Goal: Information Seeking & Learning: Learn about a topic

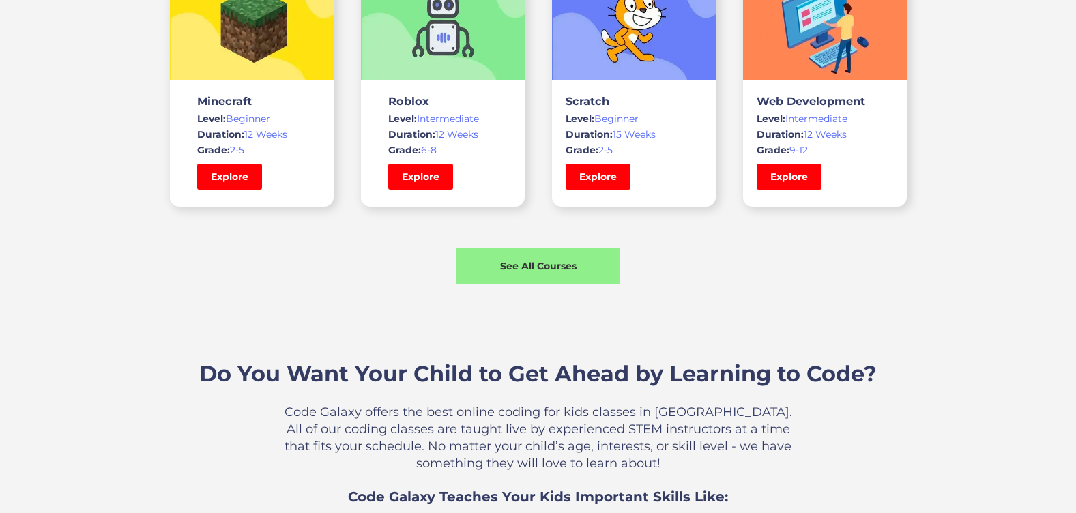
scroll to position [1081, 0]
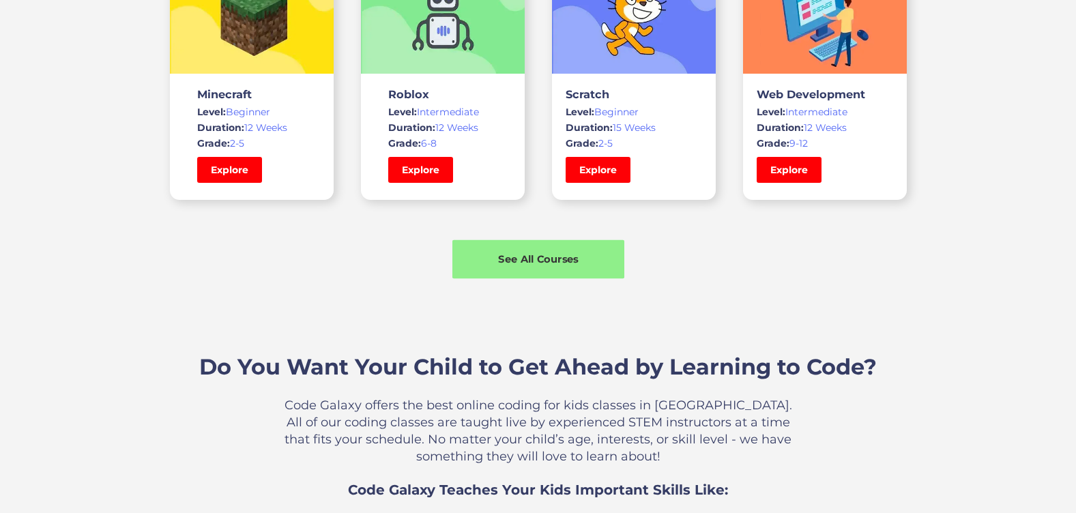
click at [582, 254] on div "See All Courses" at bounding box center [538, 259] width 172 height 14
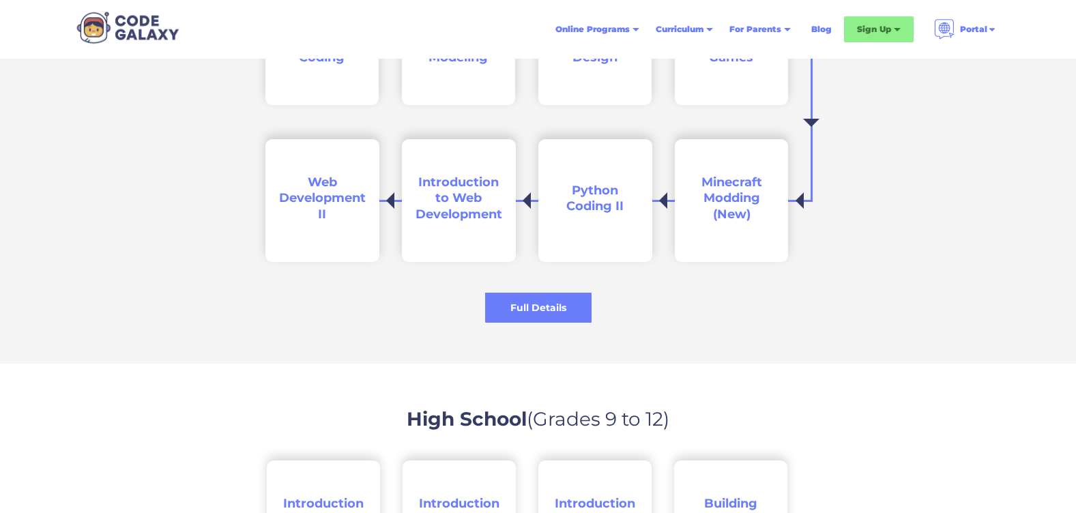
scroll to position [1996, 0]
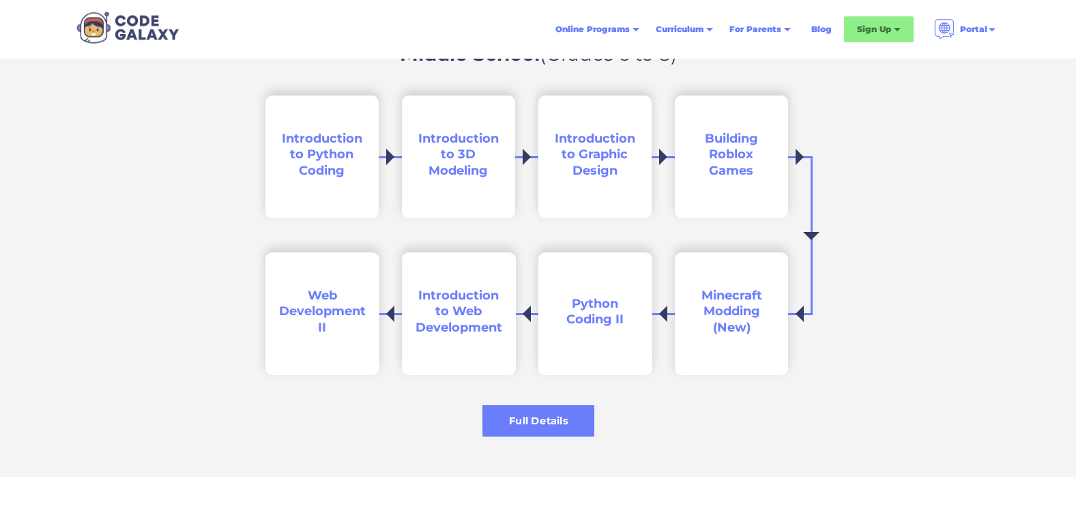
click at [541, 415] on div "Full Details" at bounding box center [538, 421] width 112 height 14
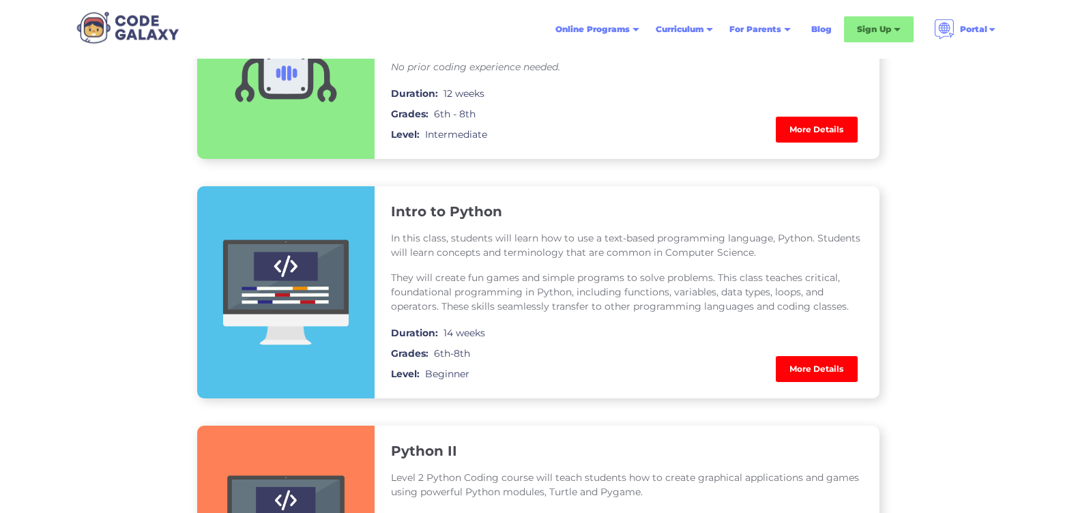
scroll to position [944, 0]
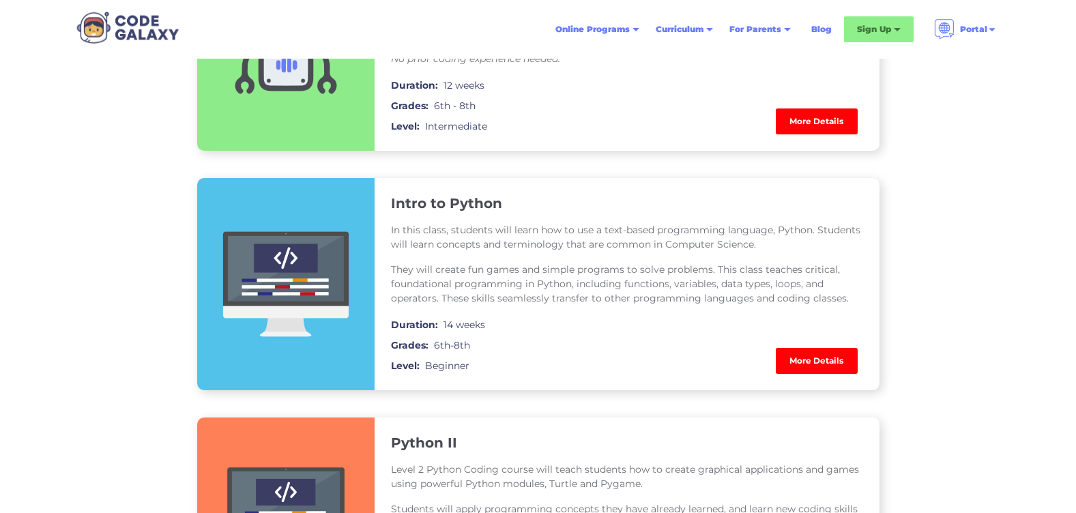
click at [835, 362] on link "More Details" at bounding box center [817, 361] width 82 height 26
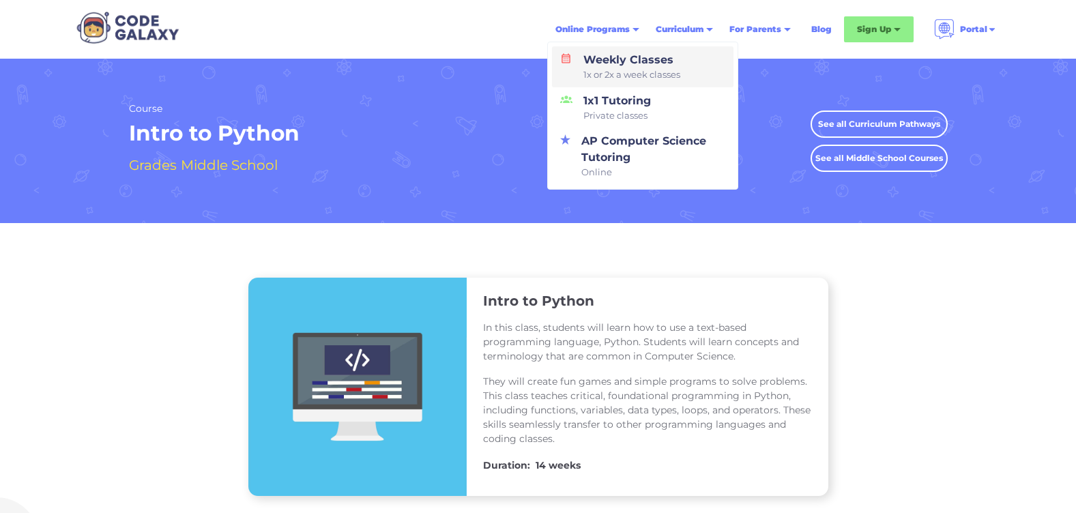
click at [689, 72] on link "Weekly Classes 1x or 2x a week classes" at bounding box center [642, 66] width 181 height 41
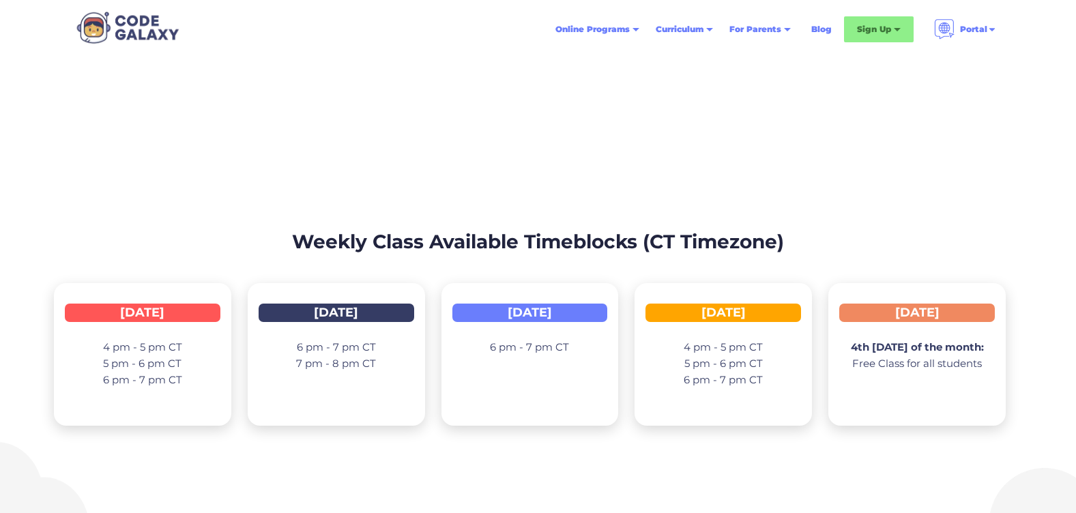
scroll to position [1938, 0]
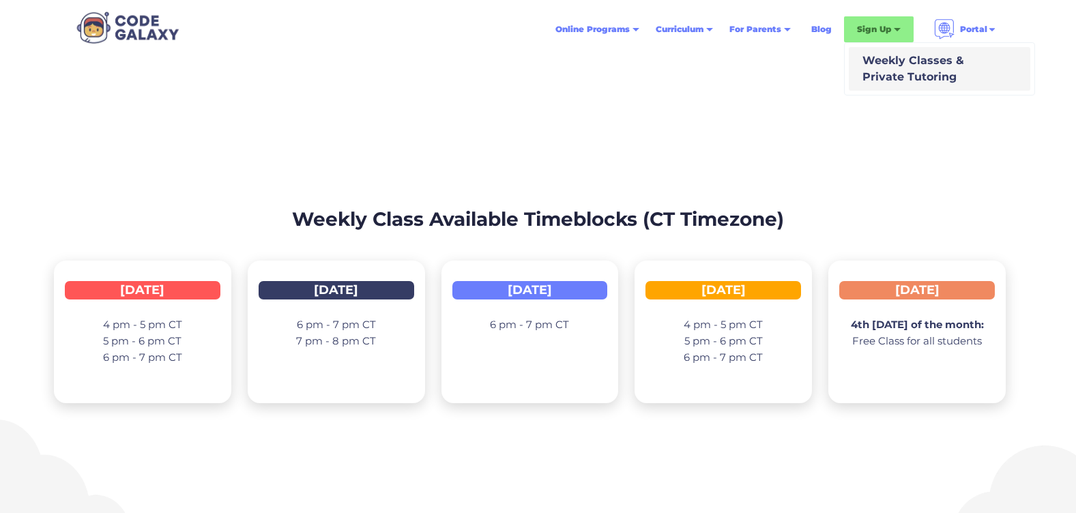
click at [934, 74] on div "Weekly Classes & Private Tutoring" at bounding box center [910, 69] width 107 height 33
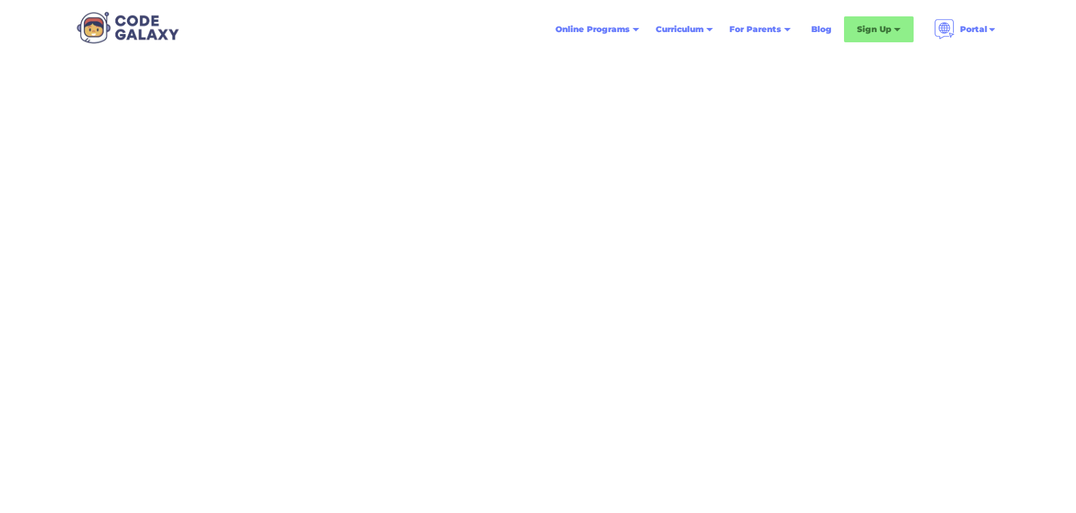
scroll to position [62, 0]
